Goal: Task Accomplishment & Management: Complete application form

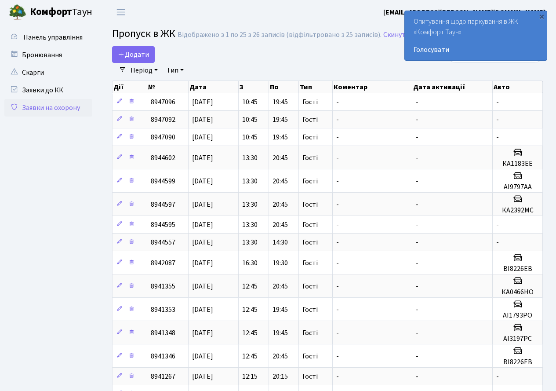
select select "25"
click at [136, 55] on span "Додати" at bounding box center [133, 55] width 31 height 10
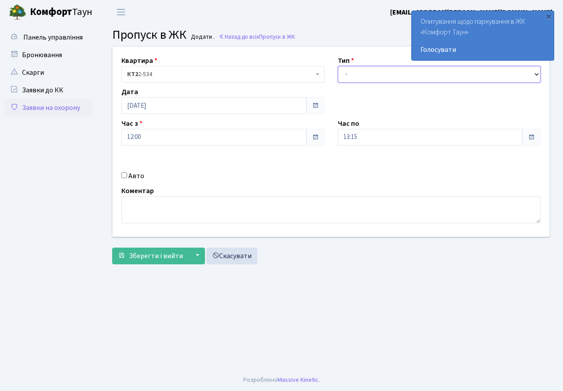
drag, startPoint x: 0, startPoint y: 0, endPoint x: 366, endPoint y: 72, distance: 373.2
click at [366, 72] on select "- Доставка Таксі Гості Сервіс" at bounding box center [439, 74] width 203 height 17
select select "3"
click at [338, 66] on select "- Доставка Таксі Гості Сервіс" at bounding box center [439, 74] width 203 height 17
click at [125, 174] on input "Авто" at bounding box center [124, 175] width 6 height 6
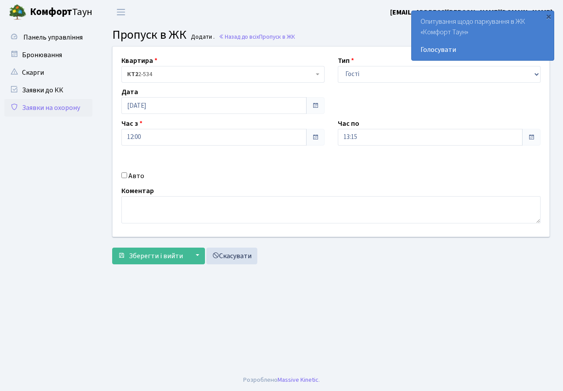
checkbox input "true"
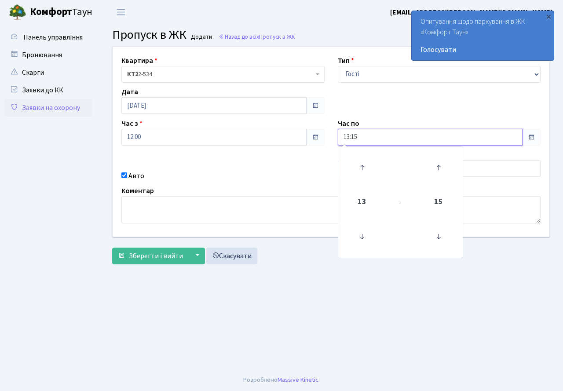
drag, startPoint x: 373, startPoint y: 135, endPoint x: 355, endPoint y: 171, distance: 40.7
click at [373, 137] on input "13:15" at bounding box center [430, 137] width 185 height 17
click at [355, 171] on icon at bounding box center [362, 168] width 24 height 24
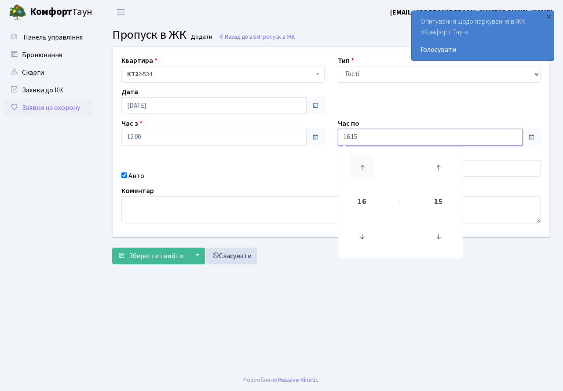
click at [355, 171] on icon at bounding box center [362, 168] width 24 height 24
type input "19:15"
click at [269, 178] on div "Авто" at bounding box center [223, 176] width 216 height 11
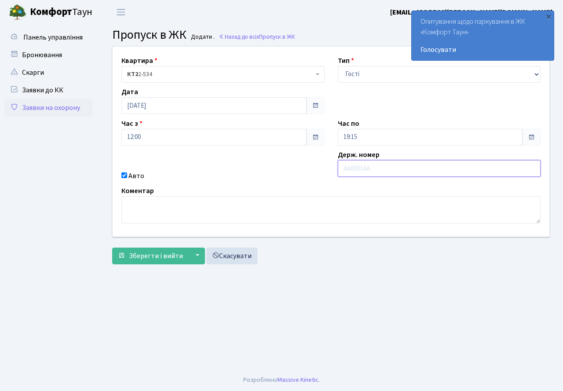
click at [384, 169] on input "text" at bounding box center [439, 168] width 203 height 17
type input "КА0466НО"
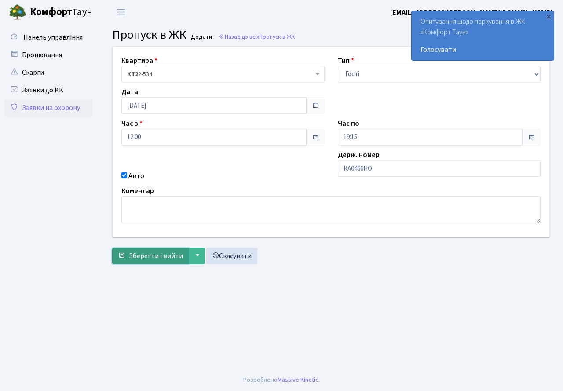
click at [145, 254] on span "Зберегти і вийти" at bounding box center [156, 256] width 54 height 10
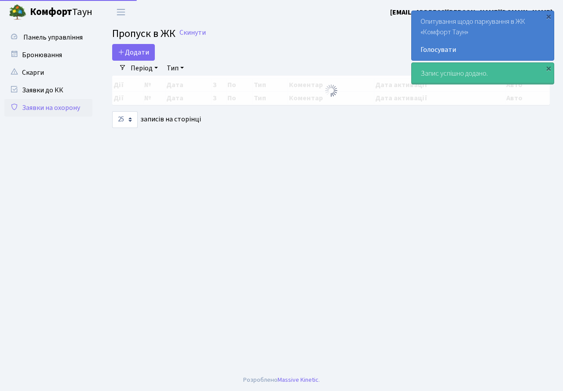
select select "25"
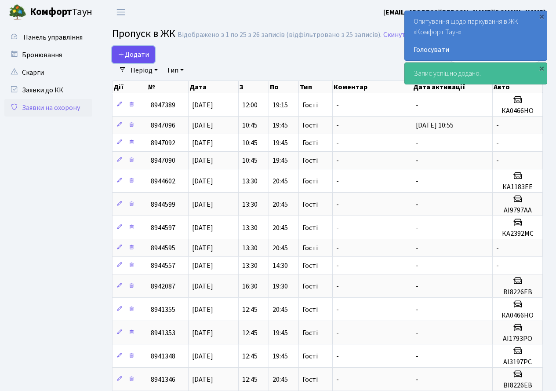
click at [128, 56] on span "Додати" at bounding box center [133, 55] width 31 height 10
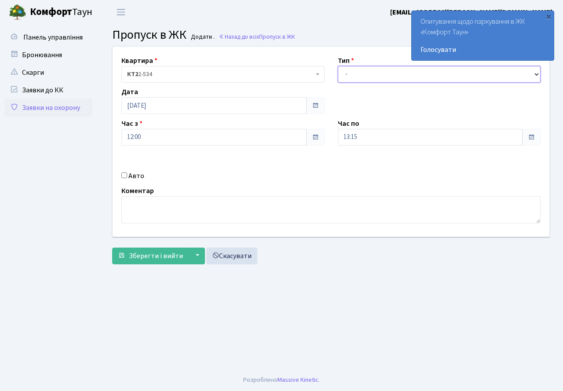
drag, startPoint x: 382, startPoint y: 73, endPoint x: 382, endPoint y: 80, distance: 7.0
click at [382, 73] on select "- Доставка Таксі Гості Сервіс" at bounding box center [439, 74] width 203 height 17
select select "3"
click at [338, 66] on select "- Доставка Таксі Гості Сервіс" at bounding box center [439, 74] width 203 height 17
click at [367, 131] on input "13:15" at bounding box center [430, 137] width 185 height 17
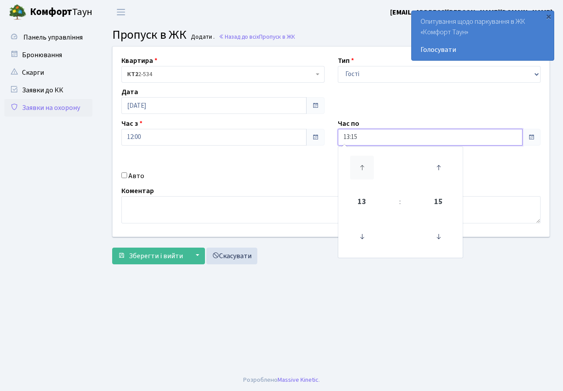
click at [362, 161] on icon at bounding box center [362, 168] width 24 height 24
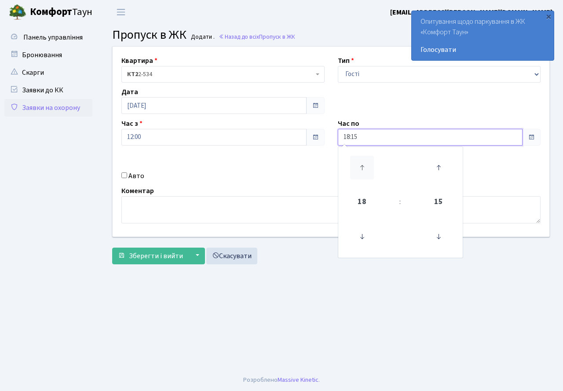
click at [362, 161] on icon at bounding box center [362, 168] width 24 height 24
type input "20:15"
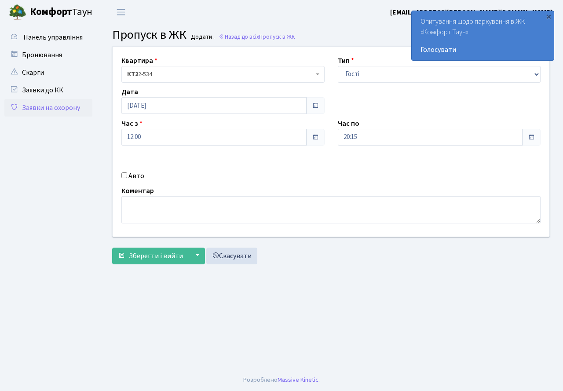
drag, startPoint x: 273, startPoint y: 175, endPoint x: 200, endPoint y: 179, distance: 73.1
click at [273, 175] on div "Авто" at bounding box center [223, 176] width 216 height 11
click at [125, 178] on input "Авто" at bounding box center [124, 175] width 6 height 6
checkbox input "true"
type input "АІ9797АА"
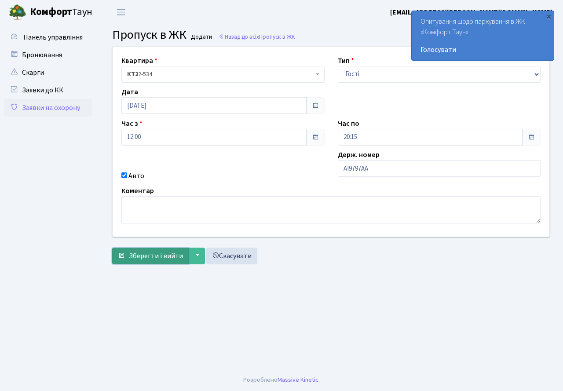
click at [158, 256] on span "Зберегти і вийти" at bounding box center [156, 256] width 54 height 10
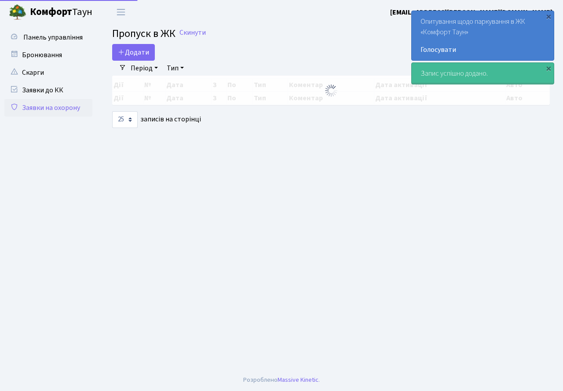
select select "25"
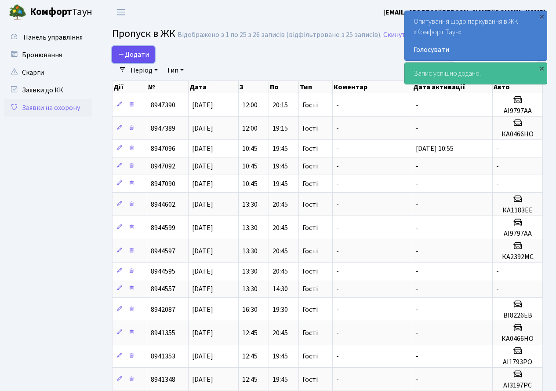
click at [138, 49] on link "Додати" at bounding box center [133, 54] width 43 height 17
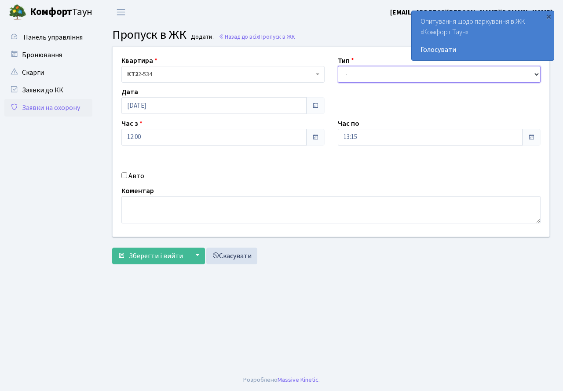
drag, startPoint x: 374, startPoint y: 75, endPoint x: 374, endPoint y: 82, distance: 6.6
click at [374, 82] on select "- Доставка Таксі Гості Сервіс" at bounding box center [439, 74] width 203 height 17
select select "3"
click at [338, 66] on select "- Доставка Таксі Гості Сервіс" at bounding box center [439, 74] width 203 height 17
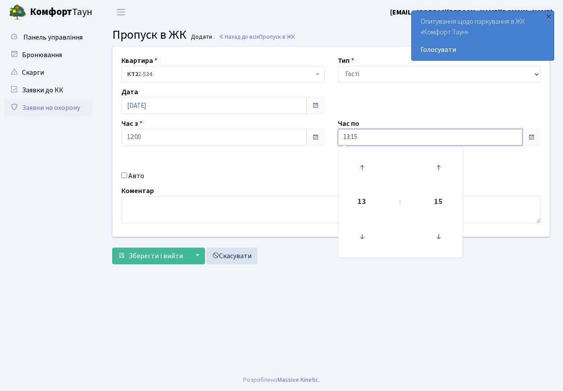
click at [380, 141] on input "13:15" at bounding box center [430, 137] width 185 height 17
click at [362, 159] on icon at bounding box center [362, 168] width 24 height 24
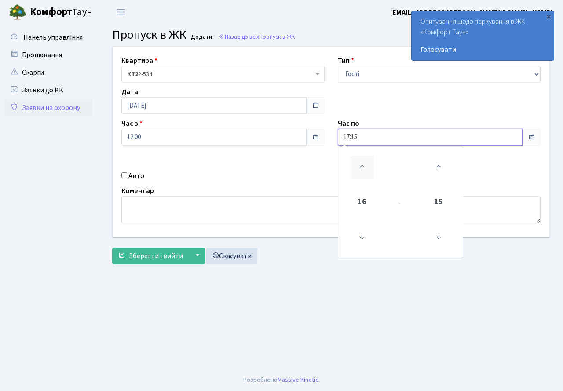
click at [362, 159] on icon at bounding box center [362, 168] width 24 height 24
type input "20:15"
drag, startPoint x: 211, startPoint y: 184, endPoint x: 169, endPoint y: 176, distance: 42.9
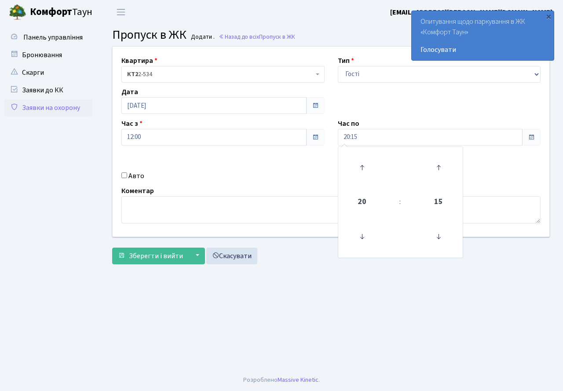
click at [208, 185] on div "Квартира <b>КТ2</b>&nbsp;&nbsp;&nbsp;2-534 КТ2 2-534 Тип - Доставка Таксі Гості…" at bounding box center [331, 142] width 450 height 190
click at [124, 173] on input "Авто" at bounding box center [124, 175] width 6 height 6
checkbox input "true"
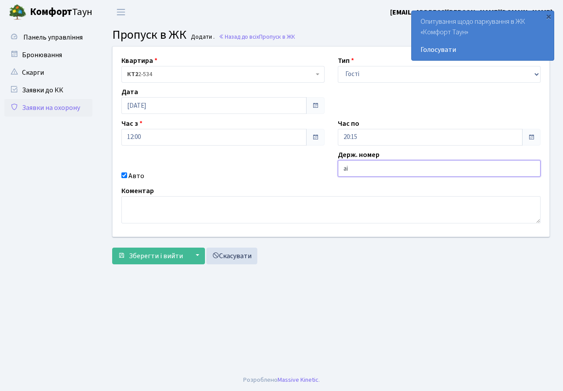
type input "АІ3197РС"
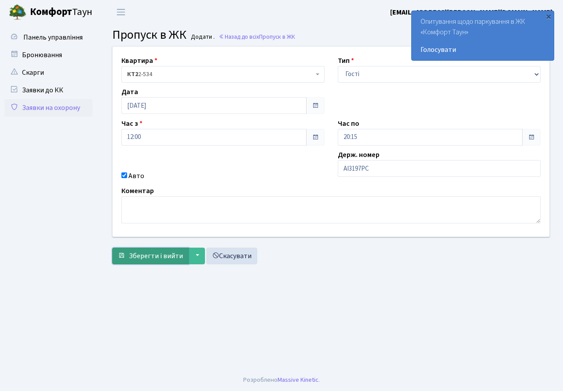
click at [156, 261] on button "Зберегти і вийти" at bounding box center [150, 256] width 77 height 17
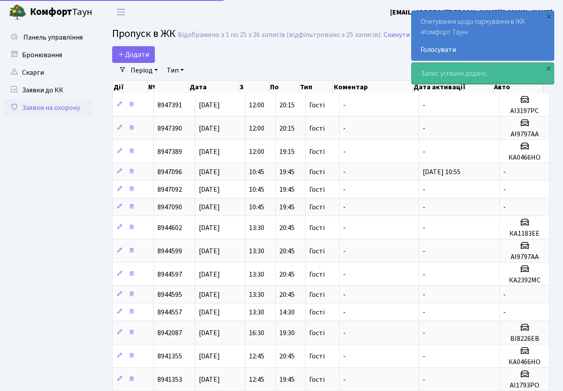
select select "25"
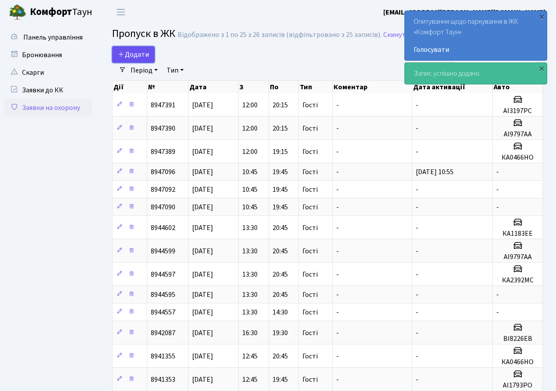
click at [137, 55] on span "Додати" at bounding box center [133, 55] width 31 height 10
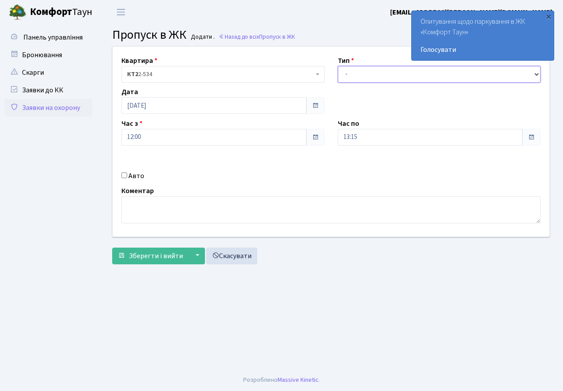
drag, startPoint x: 350, startPoint y: 75, endPoint x: 351, endPoint y: 82, distance: 7.2
click at [350, 75] on select "- Доставка Таксі Гості Сервіс" at bounding box center [439, 74] width 203 height 17
select select "3"
click at [338, 66] on select "- Доставка Таксі Гості Сервіс" at bounding box center [439, 74] width 203 height 17
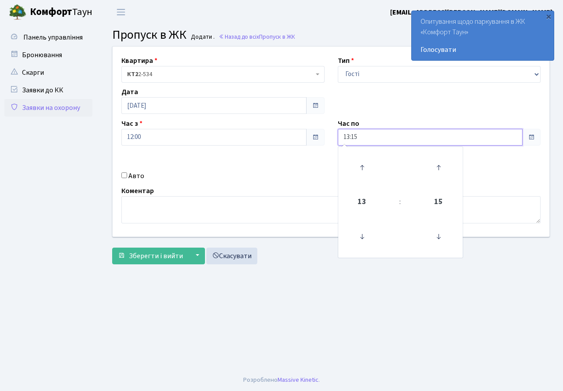
click at [376, 137] on input "13:15" at bounding box center [430, 137] width 185 height 17
click at [361, 157] on icon at bounding box center [362, 168] width 24 height 24
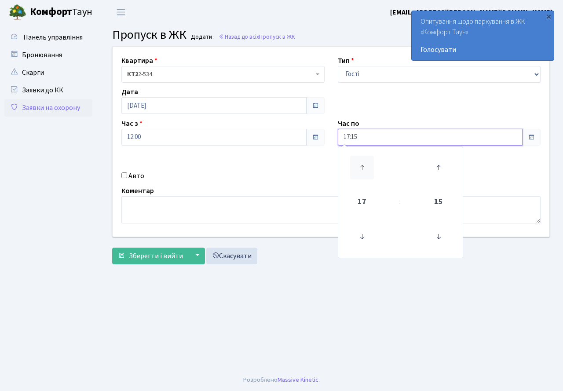
click at [361, 157] on icon at bounding box center [362, 168] width 24 height 24
type input "20:15"
drag, startPoint x: 272, startPoint y: 164, endPoint x: 203, endPoint y: 158, distance: 68.8
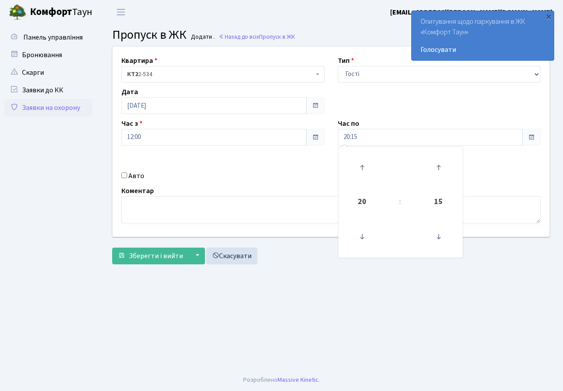
click at [271, 164] on div "Квартира <b>КТ2</b>&nbsp;&nbsp;&nbsp;2-534 КТ2 2-534 Тип - Доставка Таксі Гості…" at bounding box center [331, 142] width 450 height 190
click at [124, 178] on input "Авто" at bounding box center [124, 175] width 6 height 6
checkbox input "true"
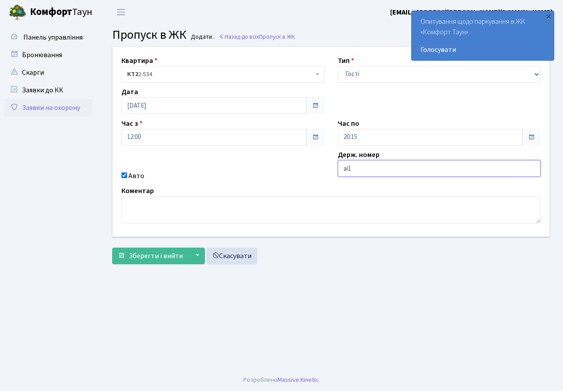
type input "АІ1793РО"
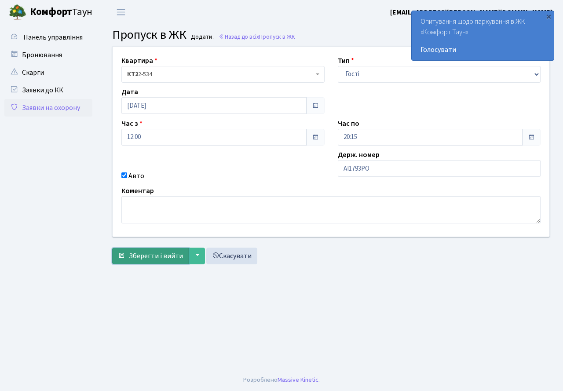
click at [154, 258] on span "Зберегти і вийти" at bounding box center [156, 256] width 54 height 10
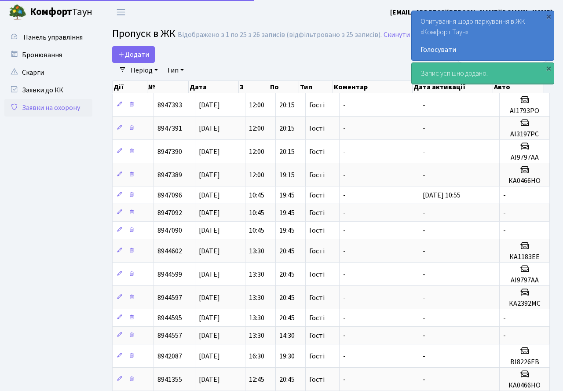
select select "25"
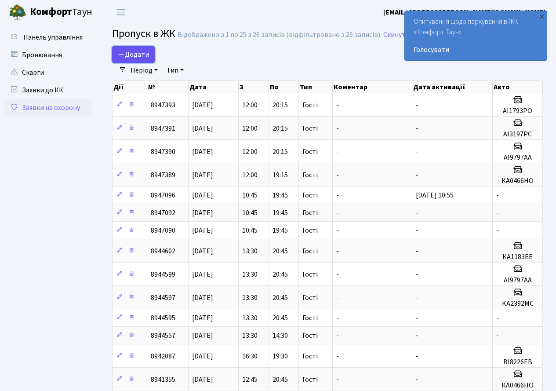
click at [142, 57] on span "Додати" at bounding box center [133, 55] width 31 height 10
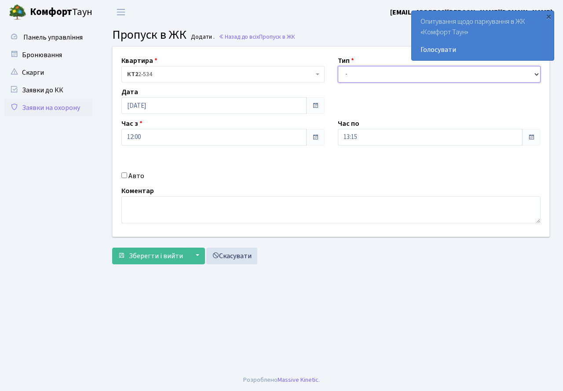
drag, startPoint x: 362, startPoint y: 73, endPoint x: 364, endPoint y: 81, distance: 7.7
click at [362, 73] on select "- Доставка Таксі Гості Сервіс" at bounding box center [439, 74] width 203 height 17
select select "3"
click at [338, 66] on select "- Доставка Таксі Гості Сервіс" at bounding box center [439, 74] width 203 height 17
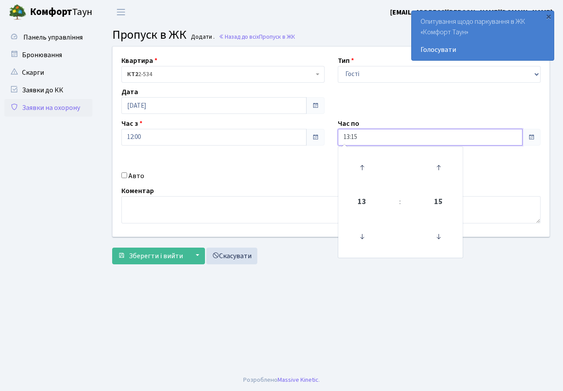
drag, startPoint x: 371, startPoint y: 130, endPoint x: 350, endPoint y: 167, distance: 42.5
click at [371, 131] on input "13:15" at bounding box center [430, 137] width 185 height 17
click at [360, 160] on icon at bounding box center [362, 168] width 24 height 24
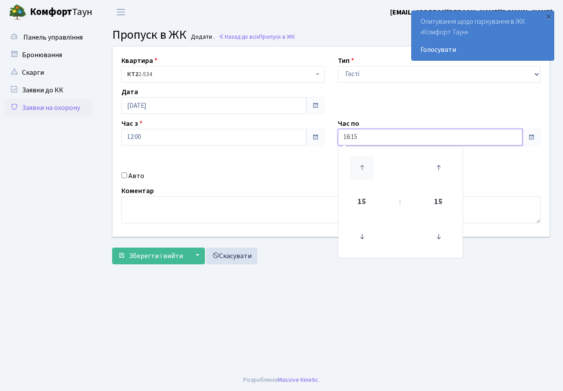
click at [360, 160] on icon at bounding box center [362, 168] width 24 height 24
type input "20:15"
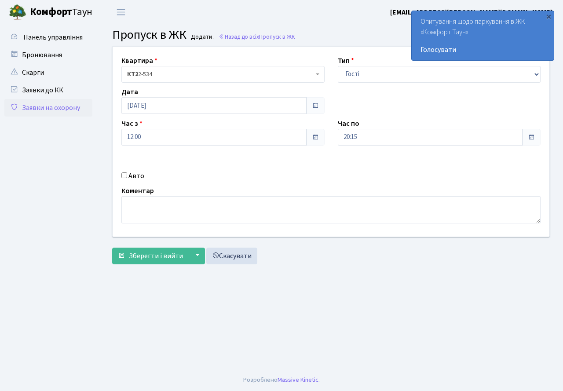
click at [237, 184] on div "Квартира <b>КТ2</b>&nbsp;&nbsp;&nbsp;2-534 КТ2 2-534 Тип - Доставка Таксі Гості…" at bounding box center [331, 142] width 450 height 190
click at [124, 177] on input "Авто" at bounding box center [124, 175] width 6 height 6
checkbox input "true"
type input "ВІ8226ЕВ"
click at [164, 256] on span "Зберегти і вийти" at bounding box center [156, 256] width 54 height 10
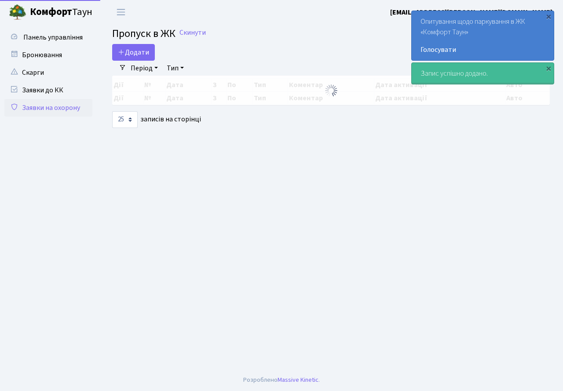
select select "25"
